Goal: Information Seeking & Learning: Learn about a topic

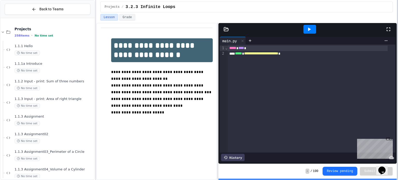
click at [398, 61] on div at bounding box center [397, 90] width 1 height 180
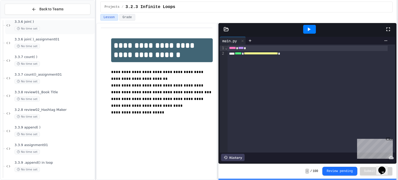
scroll to position [3533, 0]
click at [35, 131] on div "3.3.9 append( ) No time set" at bounding box center [54, 131] width 79 height 11
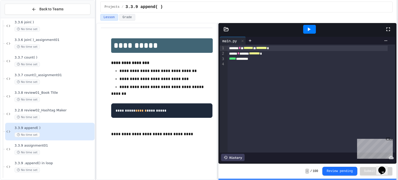
click at [389, 139] on div "Close" at bounding box center [389, 140] width 6 height 6
click at [308, 27] on icon at bounding box center [309, 29] width 6 height 6
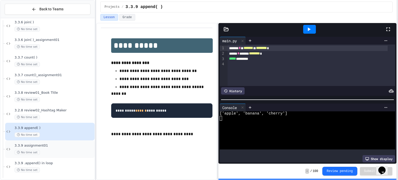
click at [55, 143] on div "3.3.9 assignment01 No time set" at bounding box center [49, 150] width 89 height 18
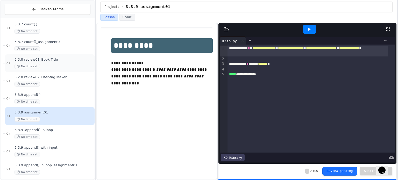
scroll to position [3567, 0]
click at [45, 145] on span "3.3.9 append() with input" at bounding box center [54, 147] width 79 height 4
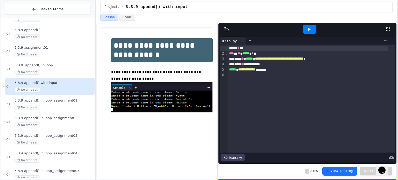
scroll to position [3629, 0]
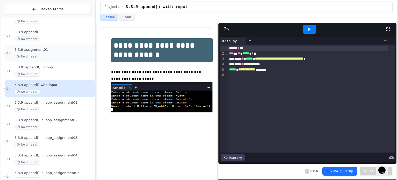
click at [48, 54] on div "No time set" at bounding box center [54, 56] width 79 height 5
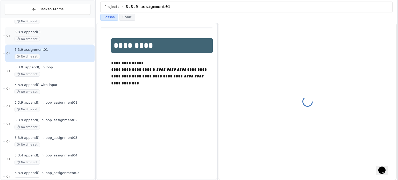
click at [52, 32] on span "3.3.9 append( )" at bounding box center [54, 32] width 79 height 4
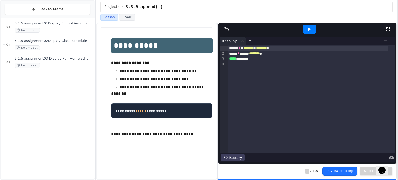
scroll to position [2155, 0]
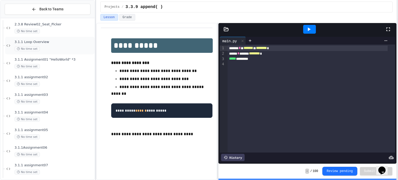
click at [27, 40] on span "3.1.1 Loop Overview" at bounding box center [54, 42] width 79 height 4
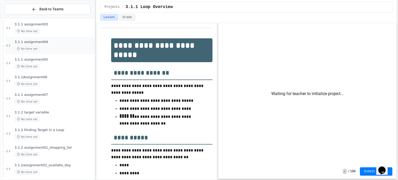
scroll to position [2443, 0]
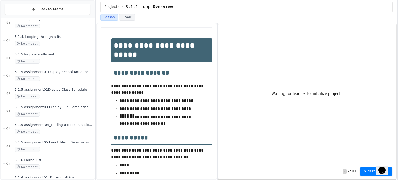
click at [40, 38] on span "3.1.4. Looping through a list" at bounding box center [54, 37] width 79 height 4
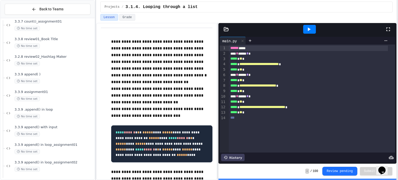
scroll to position [3586, 0]
click at [29, 80] on span "No time set" at bounding box center [27, 81] width 25 height 5
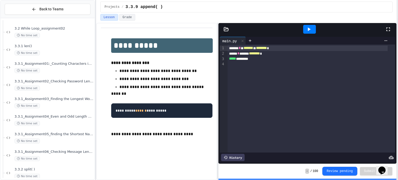
scroll to position [3171, 0]
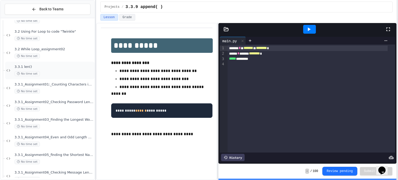
click at [42, 74] on div "No time set" at bounding box center [54, 73] width 79 height 5
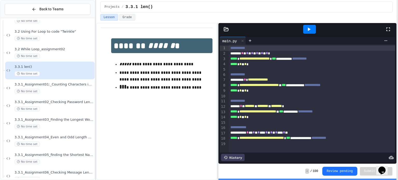
scroll to position [2, 0]
click at [75, 93] on div "No time set" at bounding box center [54, 91] width 79 height 5
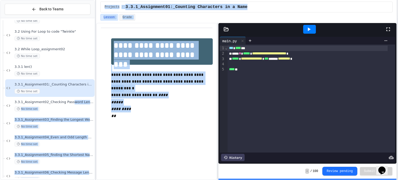
drag, startPoint x: 73, startPoint y: 105, endPoint x: 150, endPoint y: 107, distance: 77.6
click at [150, 107] on div "**********" at bounding box center [199, 90] width 398 height 180
click at [150, 107] on p "*********" at bounding box center [161, 109] width 101 height 7
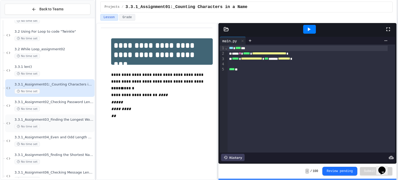
scroll to position [3191, 0]
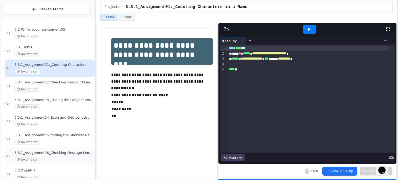
click at [44, 151] on span "3.3.1_Assignment06_Checking Message Length for Social Media" at bounding box center [54, 153] width 79 height 4
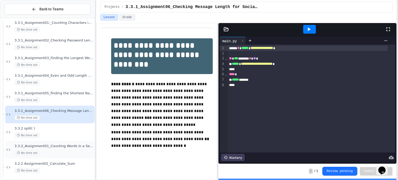
scroll to position [3231, 0]
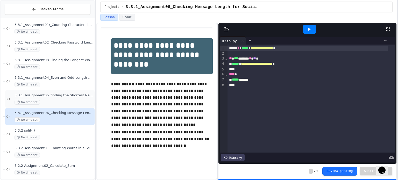
click at [58, 94] on span "3.3.1_Assignment05_finding the Shortest Name in our class" at bounding box center [54, 95] width 79 height 4
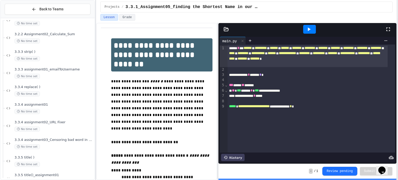
scroll to position [3364, 0]
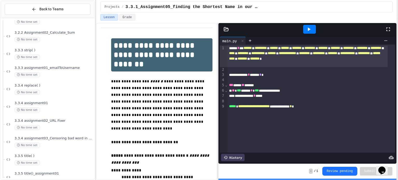
click at [58, 94] on div "No time set" at bounding box center [54, 92] width 79 height 5
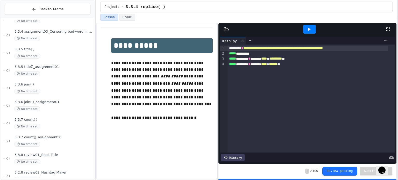
scroll to position [3471, 0]
click at [46, 120] on span "3.3.7 count( )" at bounding box center [54, 120] width 79 height 4
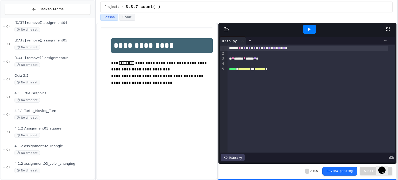
scroll to position [3903, 0]
click at [66, 83] on div "No time set" at bounding box center [54, 82] width 79 height 5
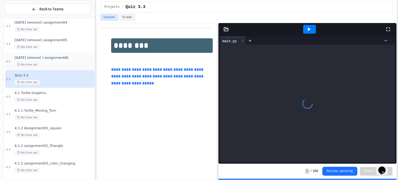
click at [58, 61] on div "[DATE] remove( ) assignment06 No time set" at bounding box center [54, 61] width 79 height 11
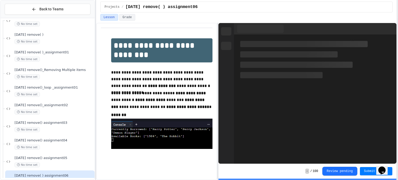
scroll to position [3785, 0]
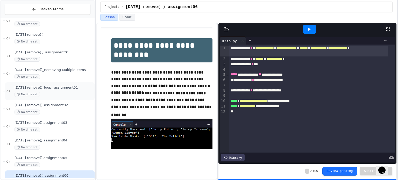
click at [33, 96] on span "No time set" at bounding box center [27, 94] width 25 height 5
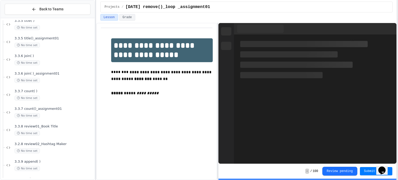
scroll to position [3495, 0]
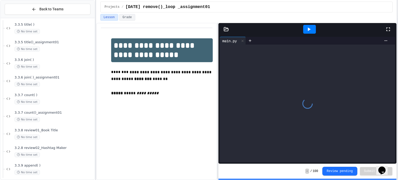
click at [38, 85] on span "No time set" at bounding box center [27, 84] width 25 height 5
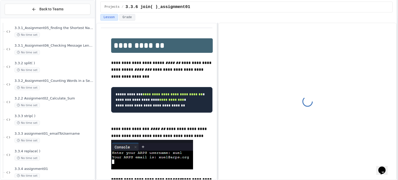
scroll to position [3297, 0]
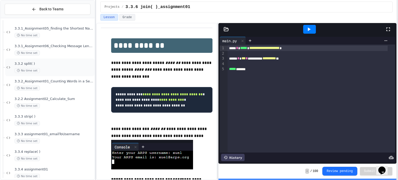
click at [47, 70] on div "No time set" at bounding box center [54, 70] width 79 height 5
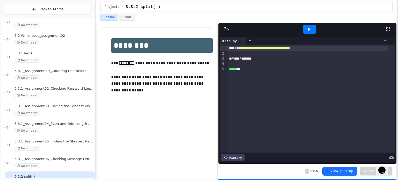
scroll to position [3184, 0]
click at [59, 48] on div "3.3.1 len() No time set" at bounding box center [49, 57] width 89 height 18
